Goal: Task Accomplishment & Management: Complete application form

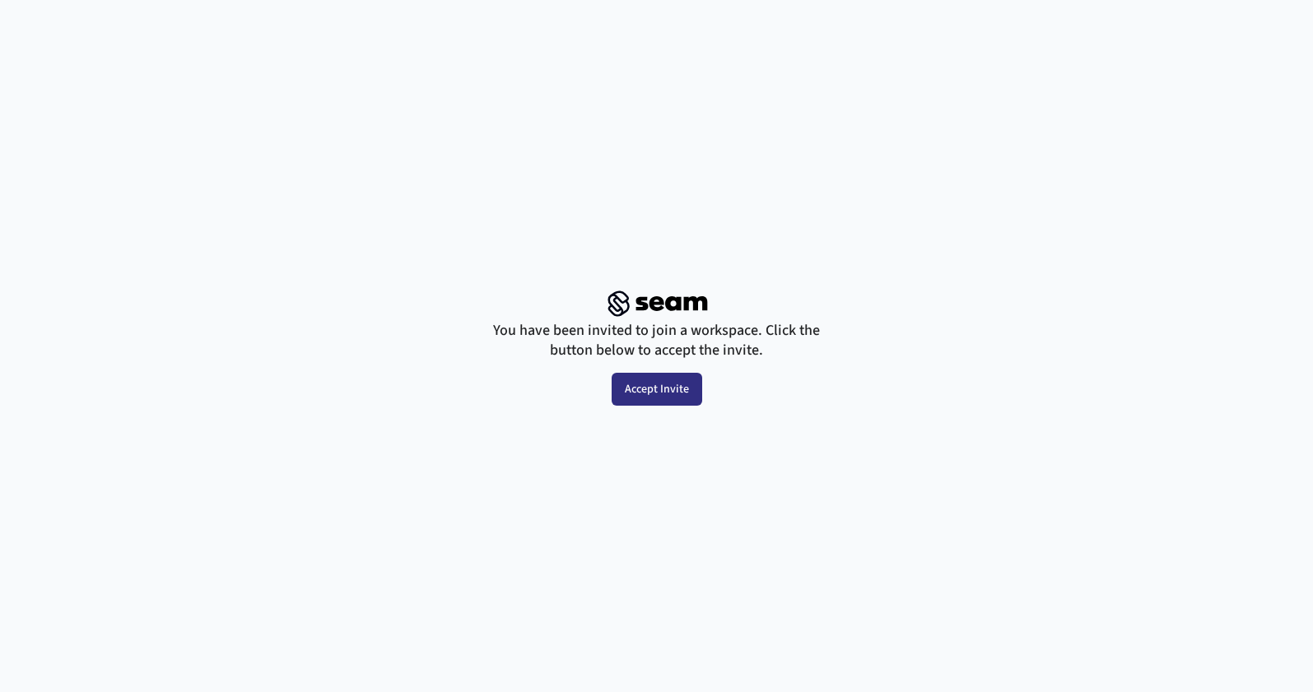
click at [654, 385] on button "Accept Invite" at bounding box center [657, 389] width 91 height 33
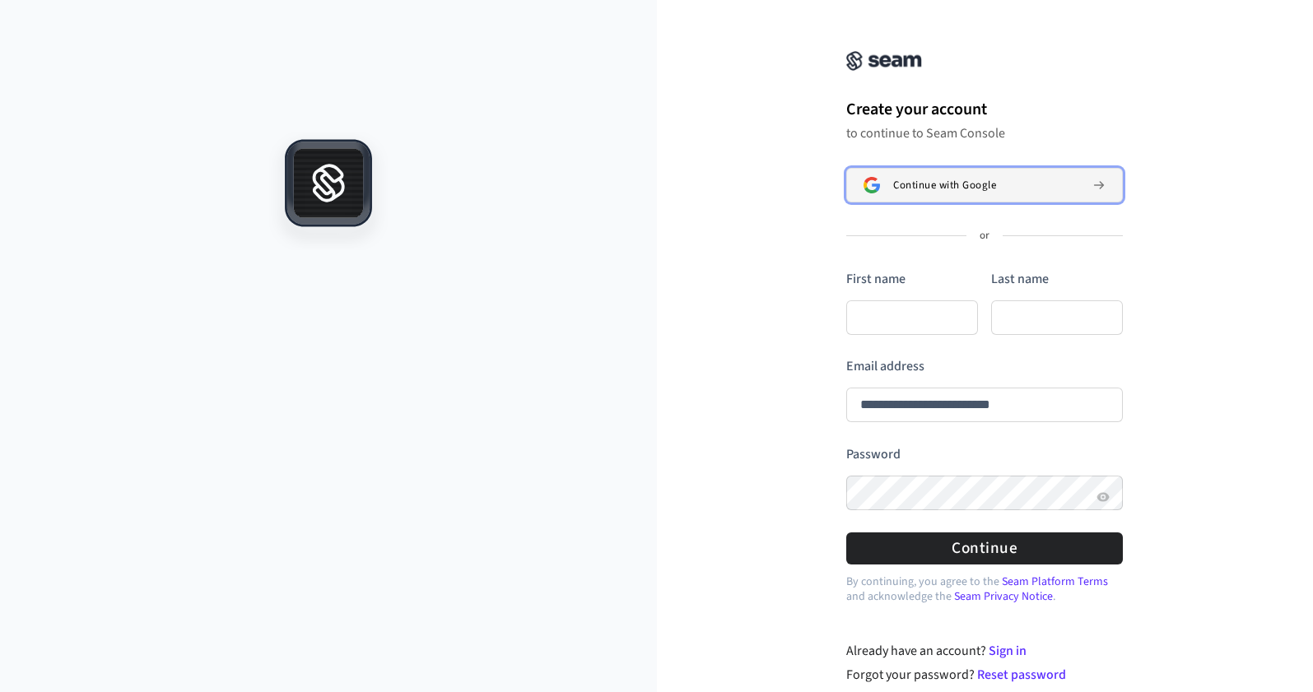
click at [914, 189] on span "Continue with Google" at bounding box center [944, 185] width 103 height 13
type input "**********"
